Goal: Task Accomplishment & Management: Use online tool/utility

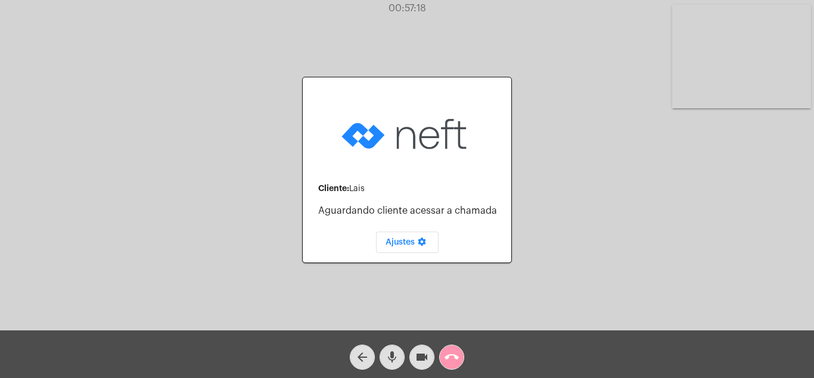
click at [448, 353] on mat-icon "call_end" at bounding box center [451, 357] width 14 height 14
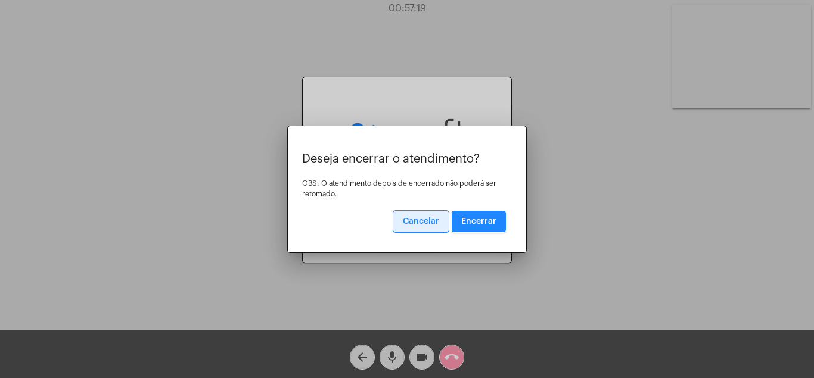
click at [483, 217] on span "Encerrar" at bounding box center [478, 221] width 35 height 8
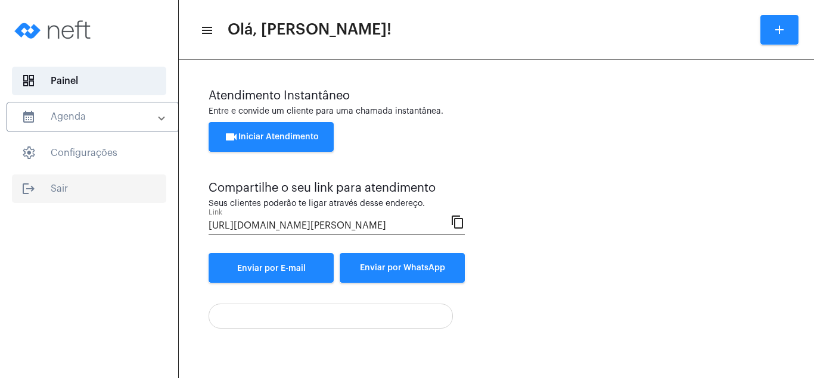
click at [58, 179] on span "logout Sair" at bounding box center [89, 189] width 154 height 29
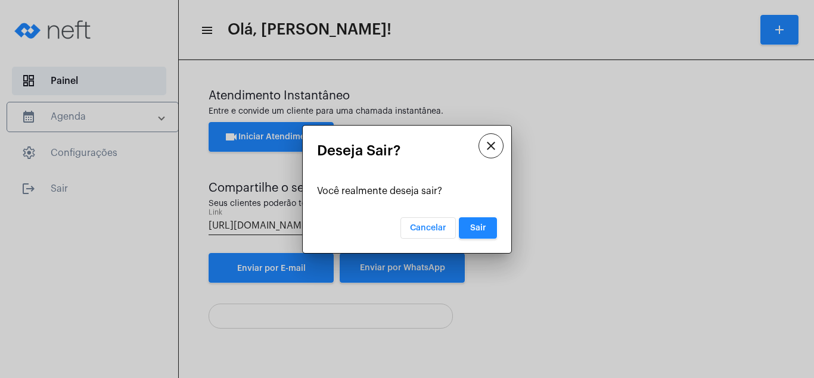
click at [478, 221] on button "Sair" at bounding box center [478, 227] width 38 height 21
